Goal: Task Accomplishment & Management: Manage account settings

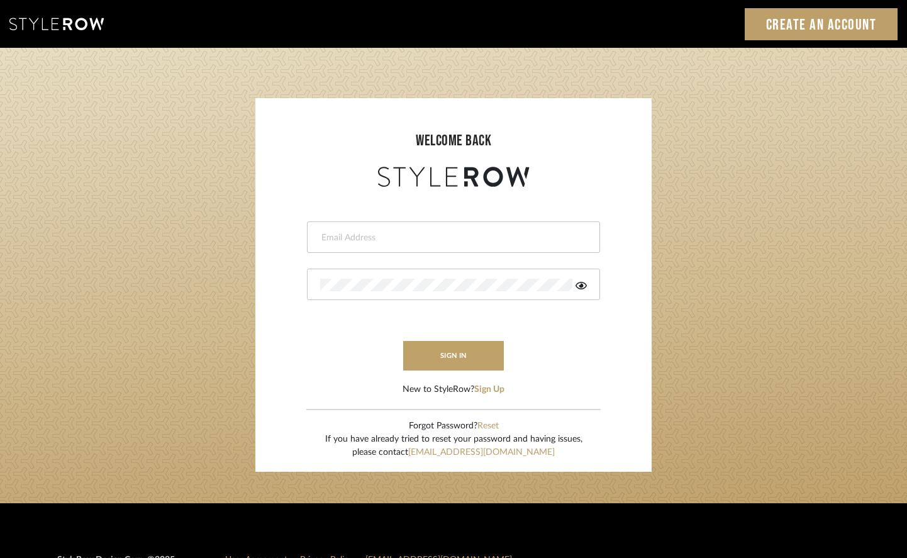
type input "tami@clothandkind.com"
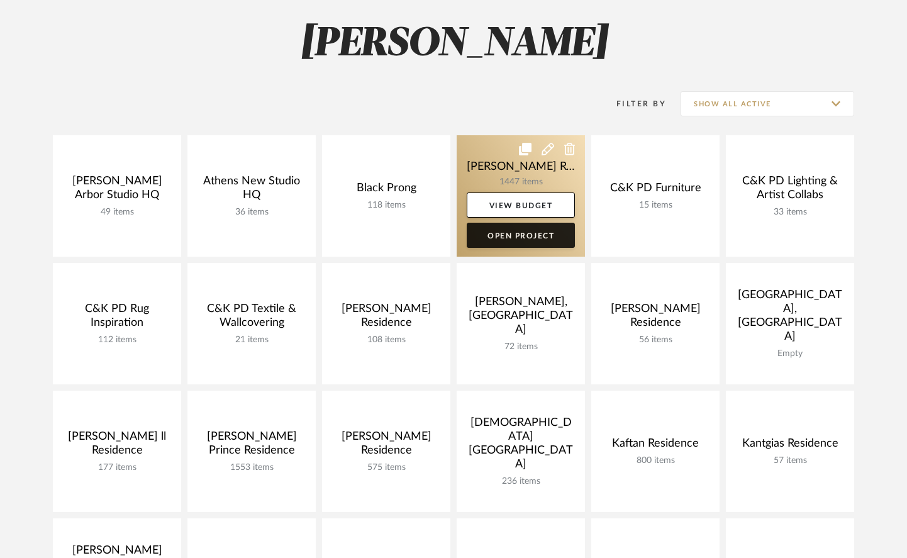
scroll to position [104, 0]
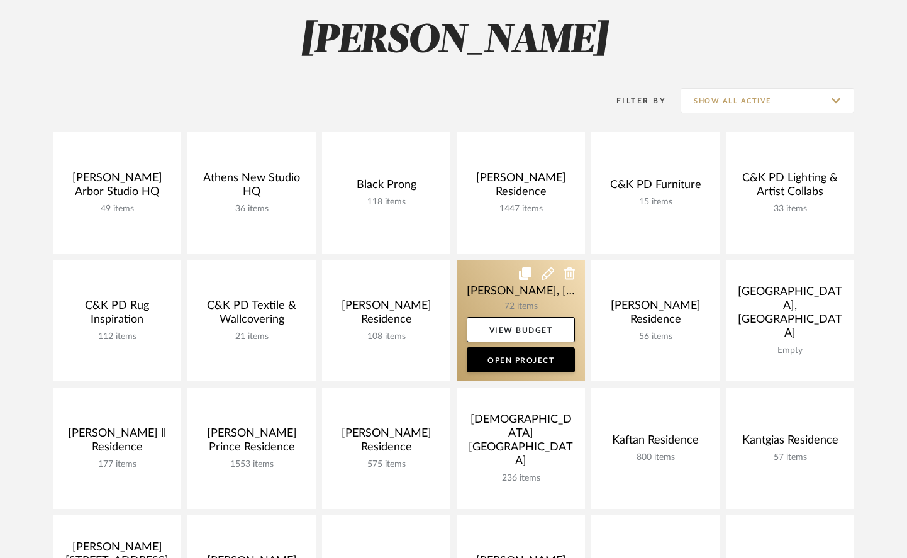
click at [482, 291] on link at bounding box center [521, 320] width 128 height 121
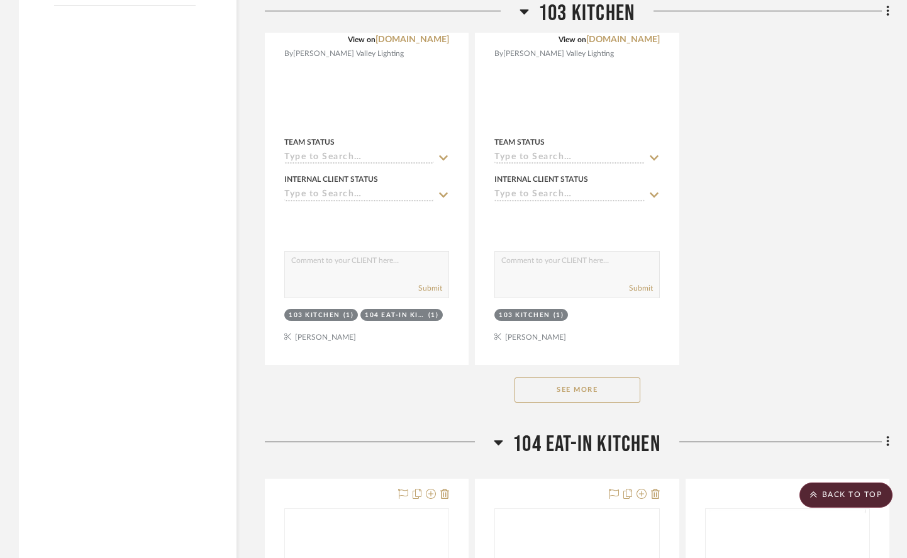
scroll to position [2056, 0]
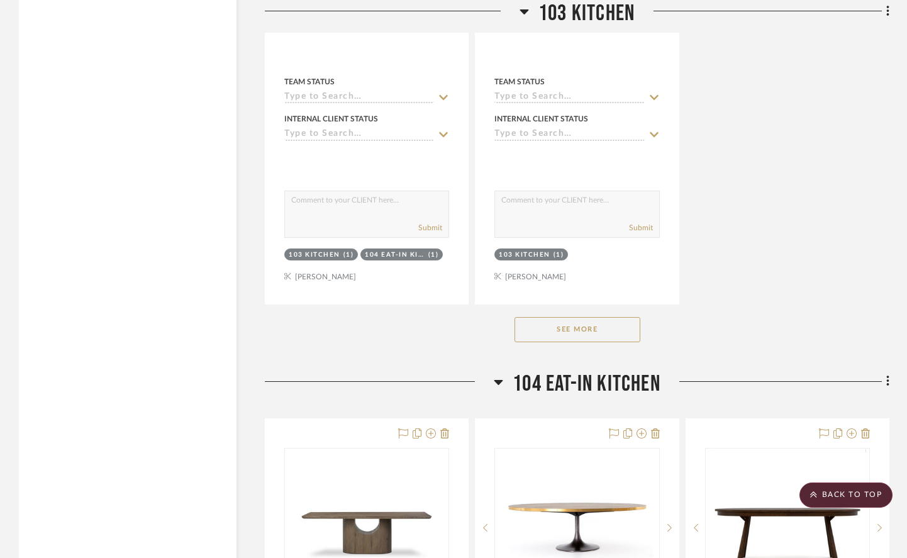
click at [594, 317] on button "See More" at bounding box center [577, 329] width 126 height 25
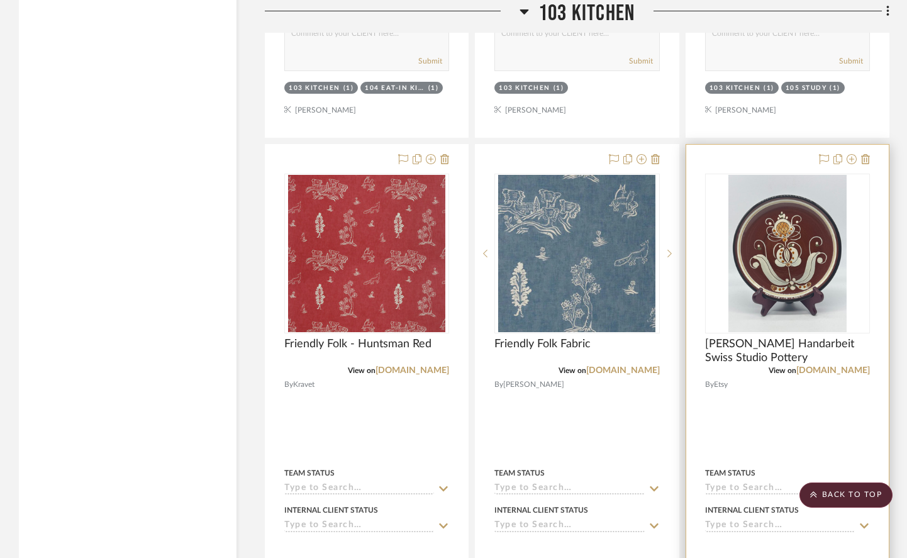
scroll to position [2225, 0]
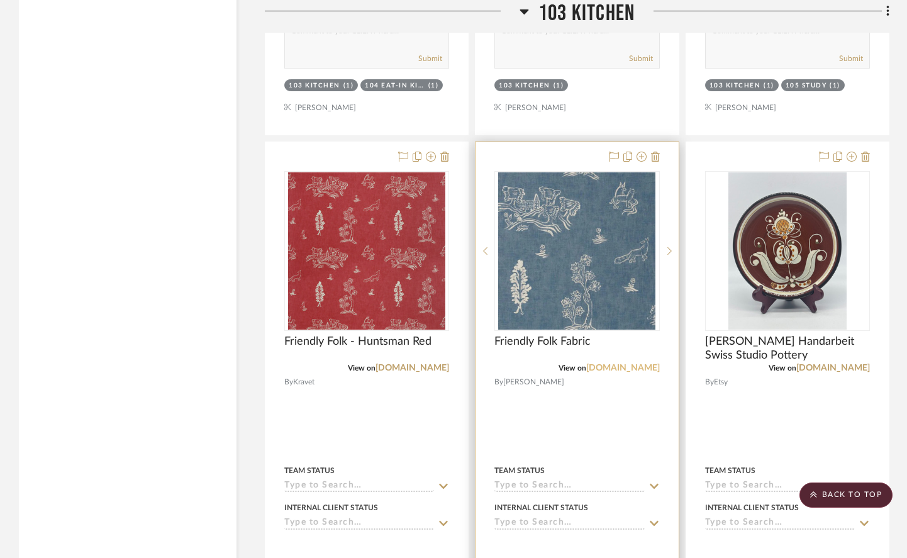
click at [604, 363] on link "fabricsandpapers.com" at bounding box center [623, 367] width 74 height 9
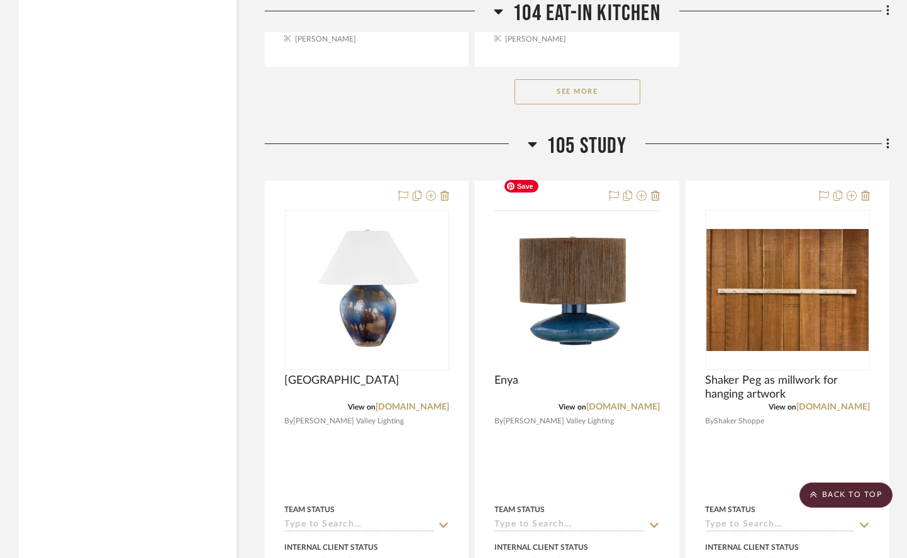
scroll to position [5193, 0]
click at [575, 79] on button "See More" at bounding box center [577, 91] width 126 height 25
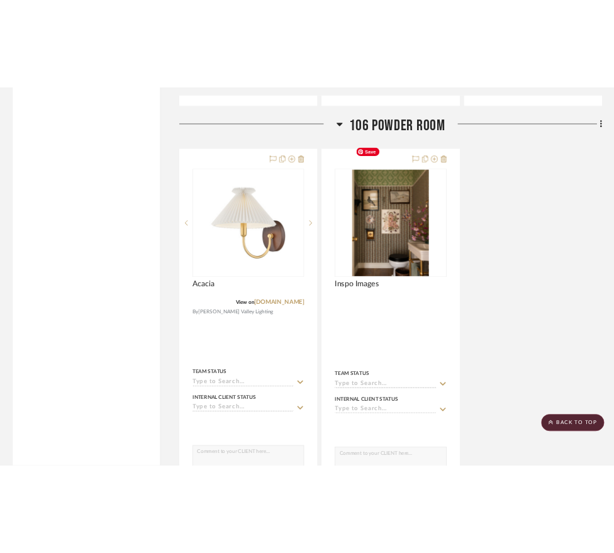
scroll to position [5899, 0]
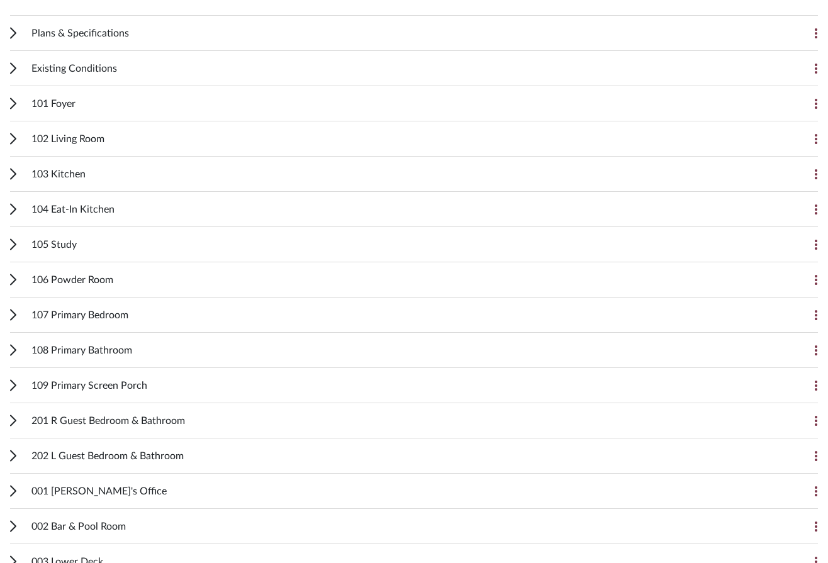
scroll to position [276, 0]
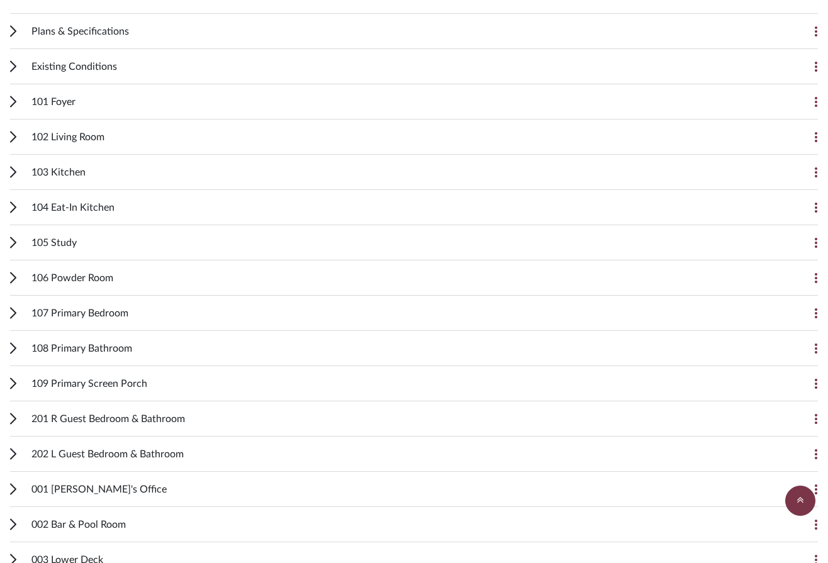
click at [104, 316] on span "107 Primary Bedroom" at bounding box center [79, 313] width 97 height 15
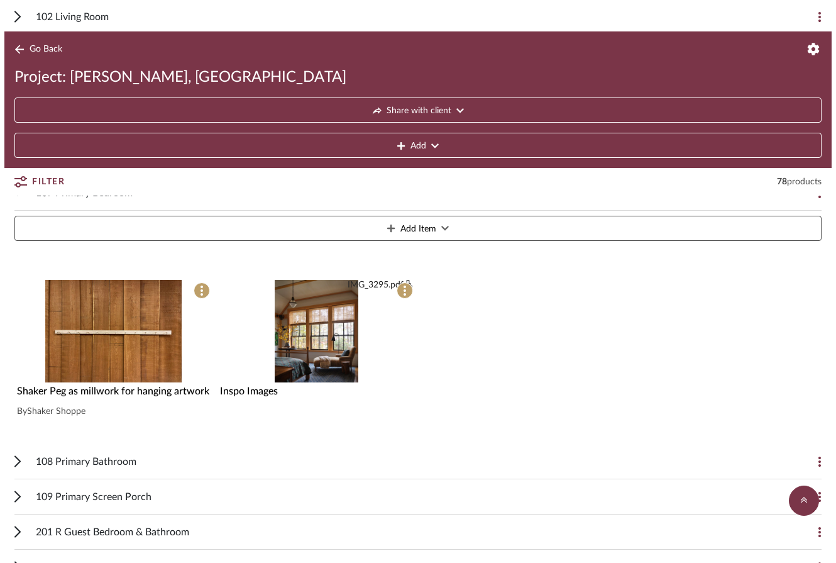
scroll to position [0, 0]
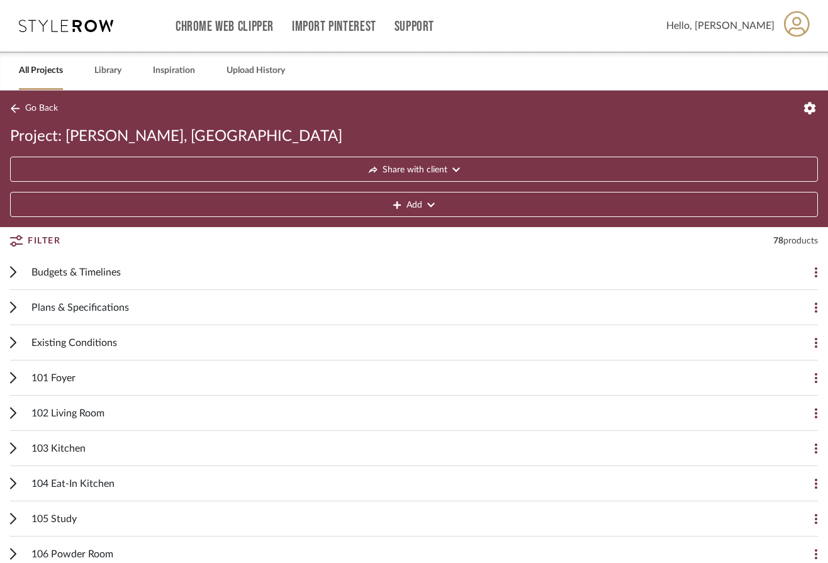
click at [60, 310] on span "Plans & Specifications" at bounding box center [79, 307] width 97 height 15
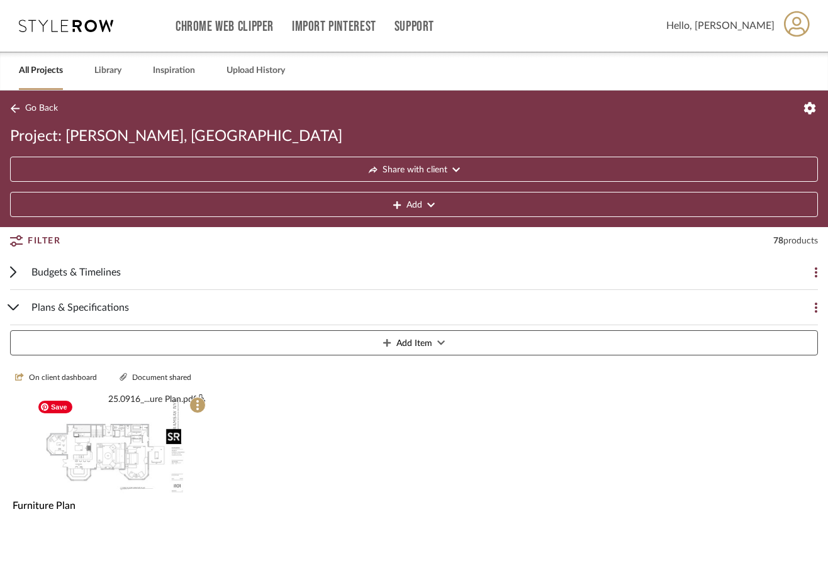
click at [94, 443] on div "25.0916_...ure Plan.pdf 25.0916_...ure Plan.pdf" at bounding box center [109, 450] width 198 height 113
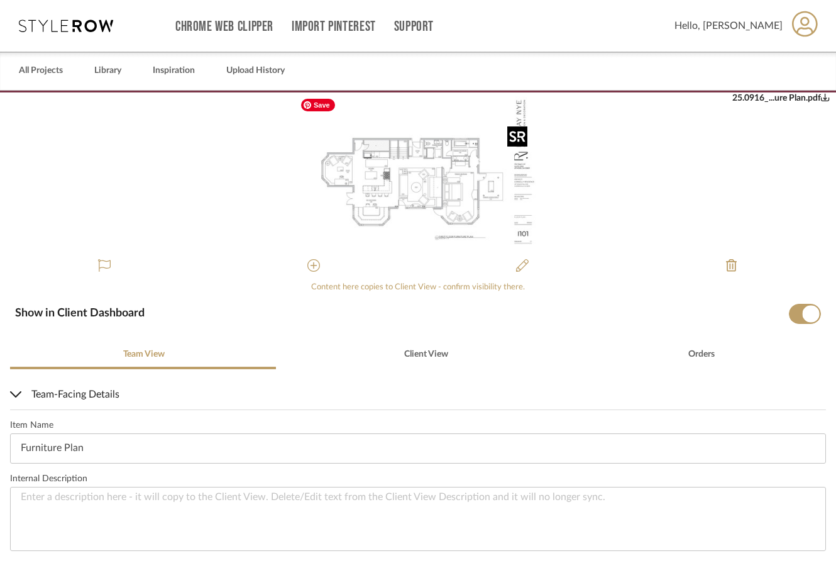
click at [441, 191] on img "0" at bounding box center [418, 171] width 238 height 158
click at [419, 222] on img "0" at bounding box center [418, 171] width 238 height 158
